Goal: Use online tool/utility: Utilize a website feature to perform a specific function

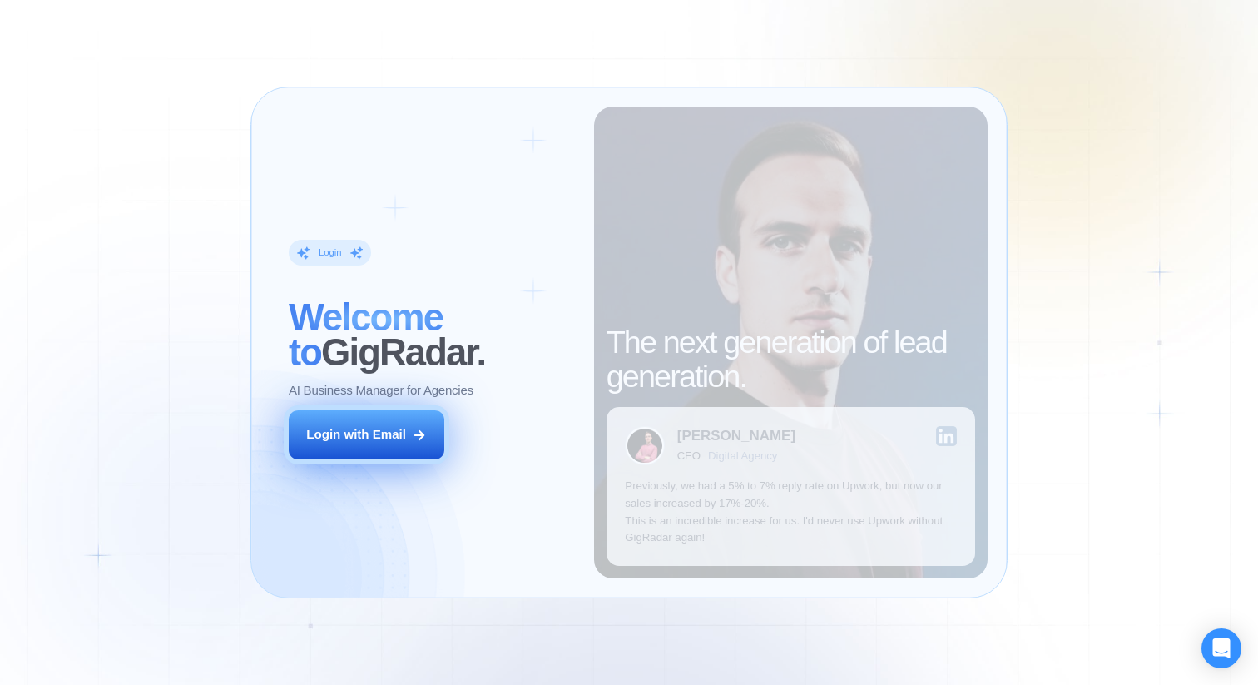
click at [382, 430] on div "Login with Email" at bounding box center [356, 434] width 100 height 17
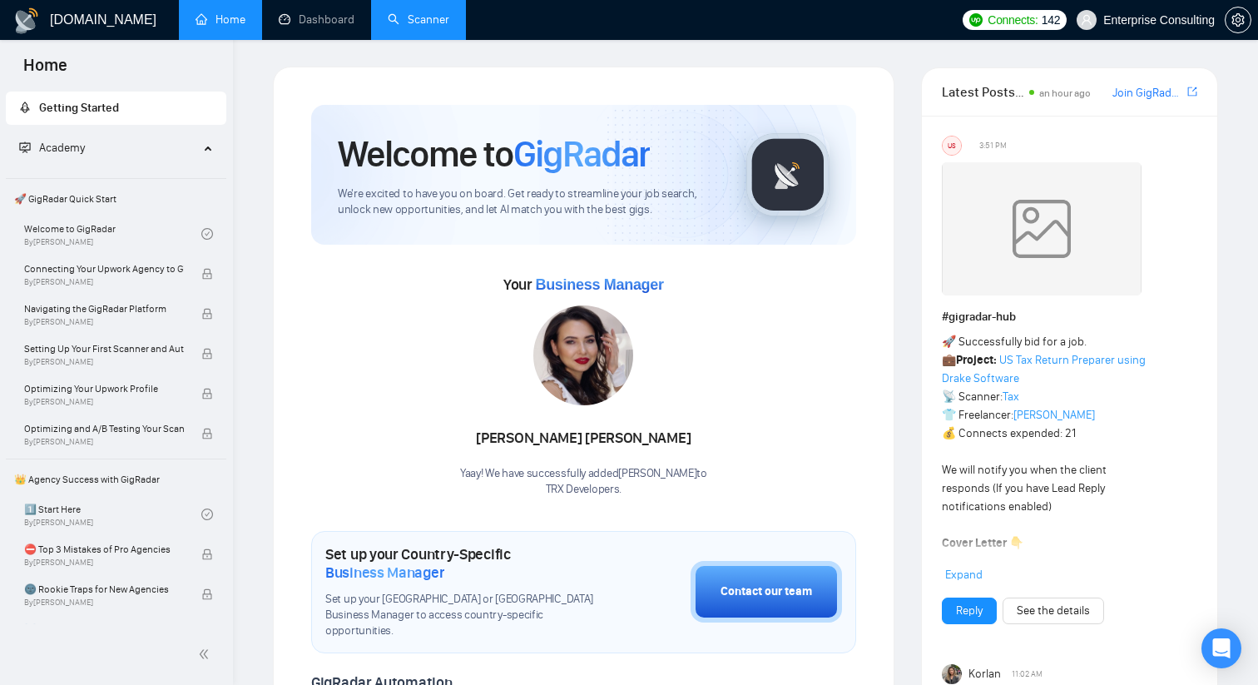
click at [424, 14] on link "Scanner" at bounding box center [419, 19] width 62 height 14
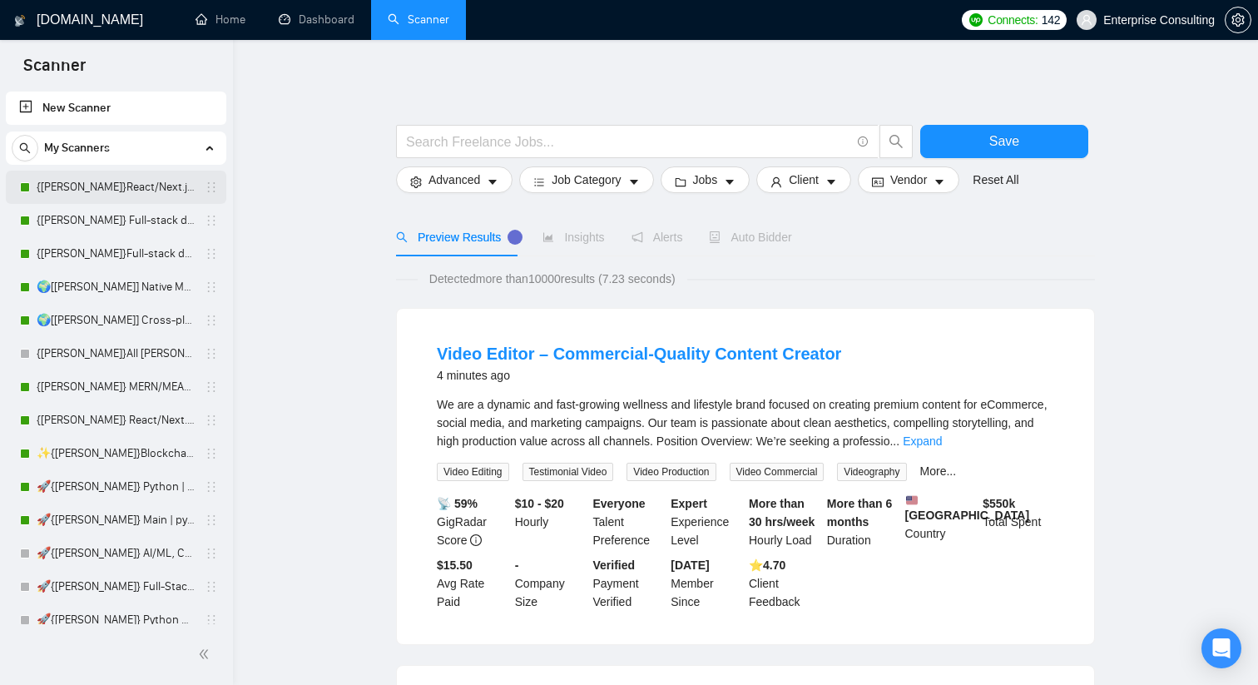
click at [103, 192] on link "{Kate}React/Next.js/Node.js (Long-term, All Niches)" at bounding box center [116, 187] width 158 height 33
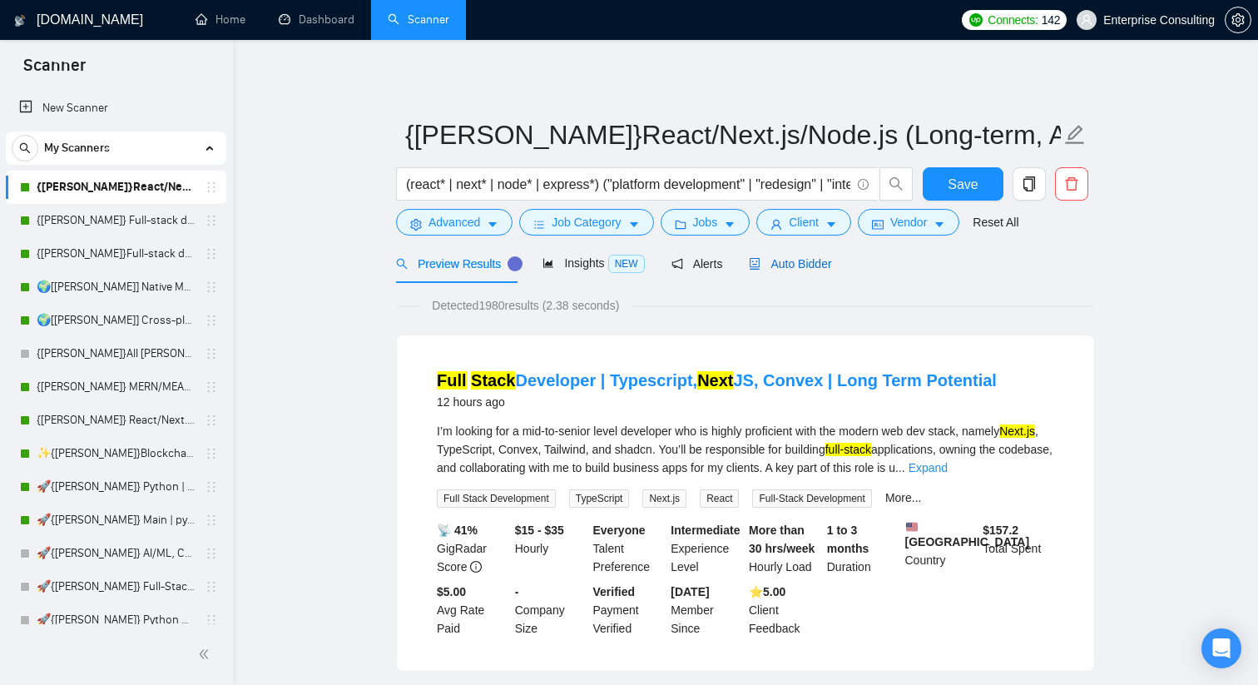
click at [785, 258] on span "Auto Bidder" at bounding box center [790, 263] width 82 height 13
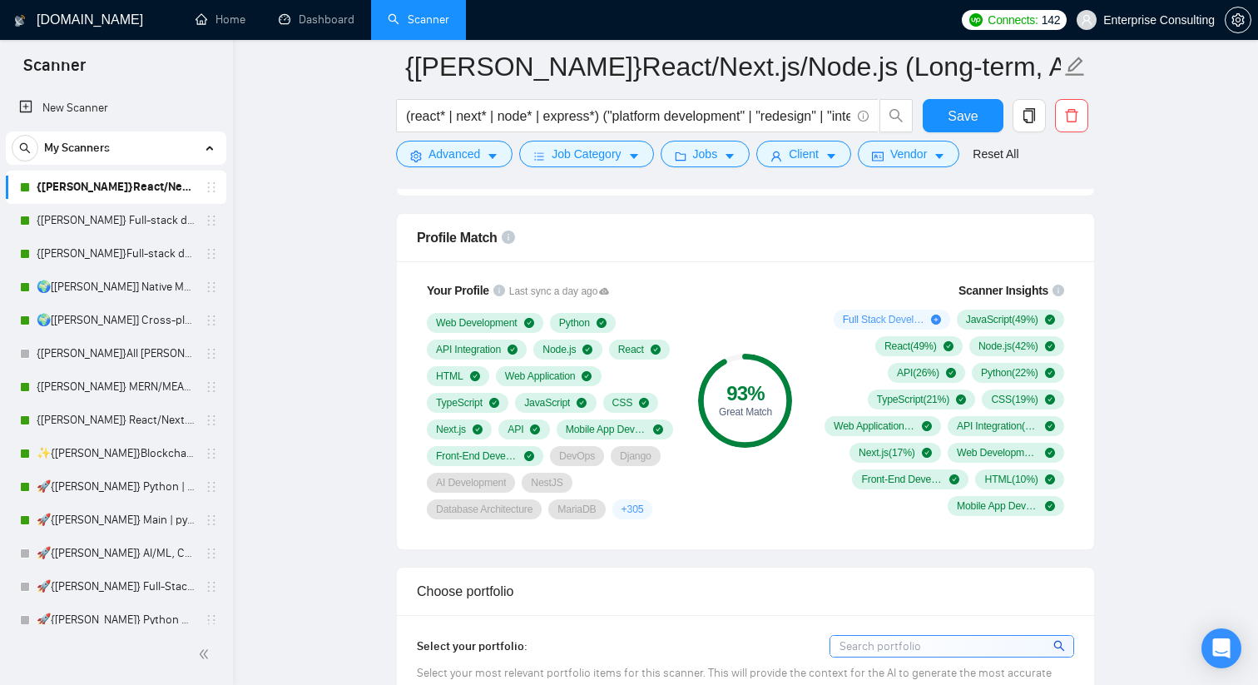
scroll to position [1064, 0]
